Goal: Task Accomplishment & Management: Manage account settings

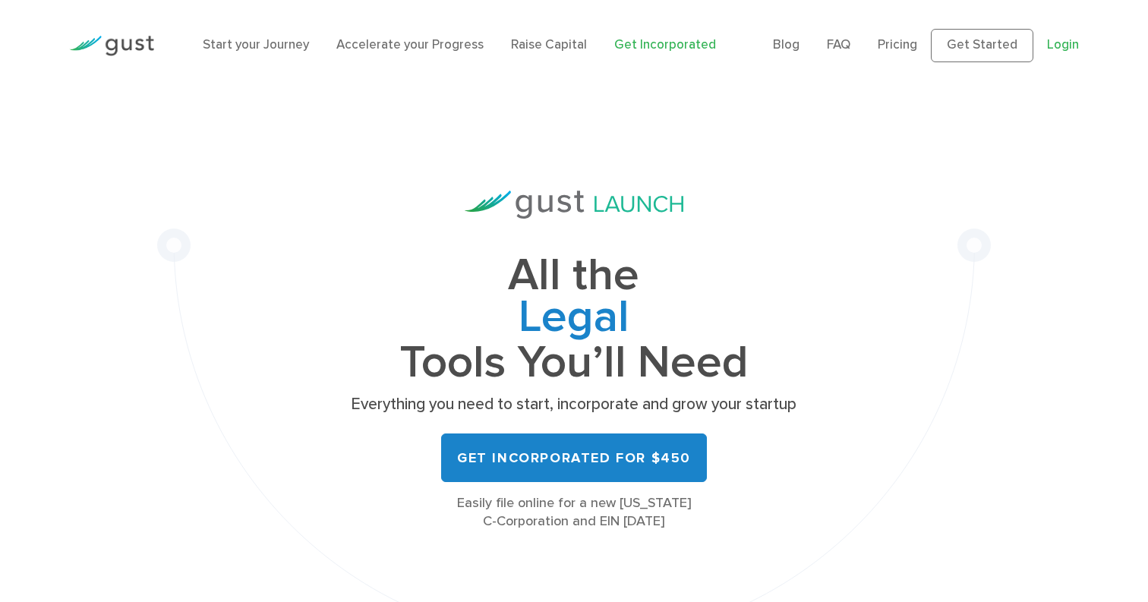
click at [1050, 52] on link "Login" at bounding box center [1063, 44] width 32 height 15
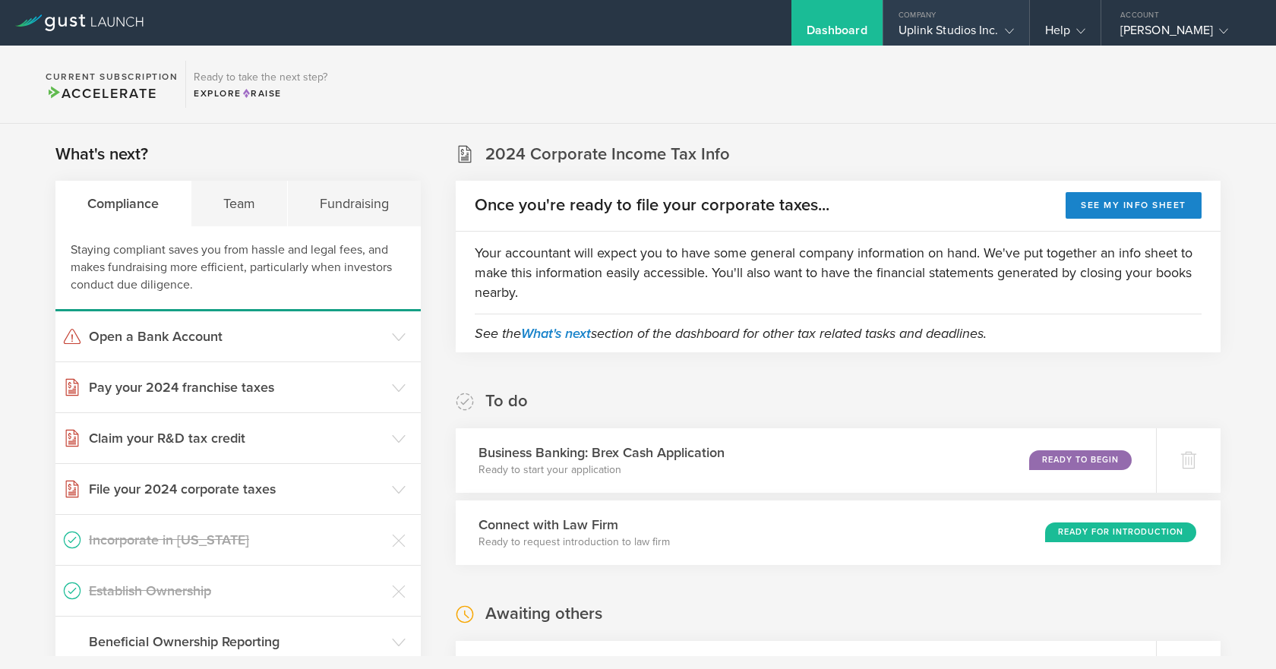
click at [980, 38] on div "Uplink Studios Inc." at bounding box center [955, 34] width 115 height 23
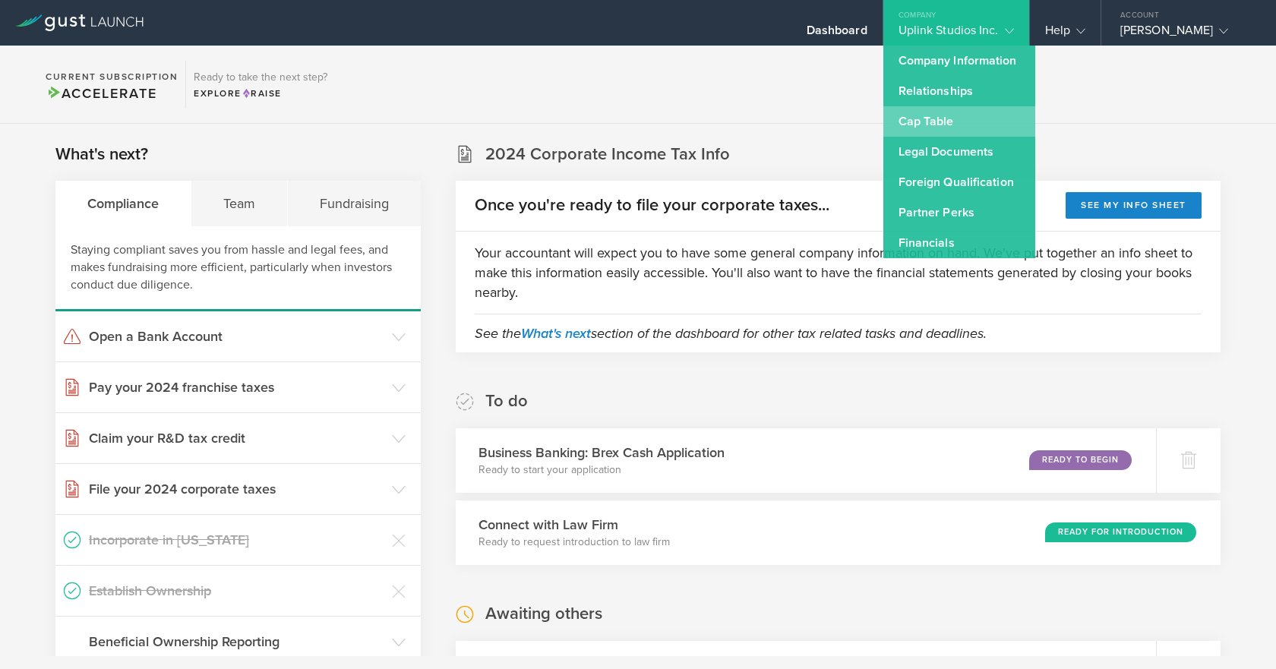
click at [928, 117] on link "Cap Table" at bounding box center [959, 121] width 152 height 30
